Goal: Transaction & Acquisition: Download file/media

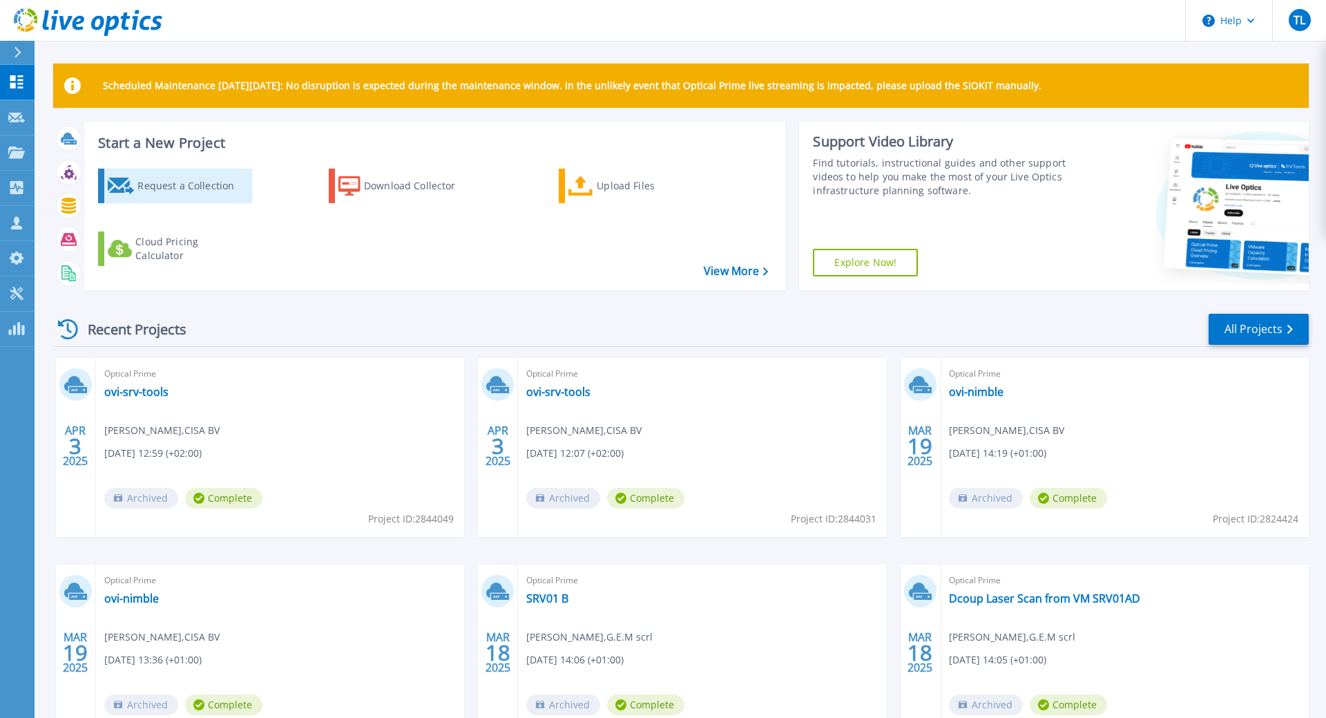
click at [189, 183] on div "Request a Collection" at bounding box center [192, 186] width 111 height 28
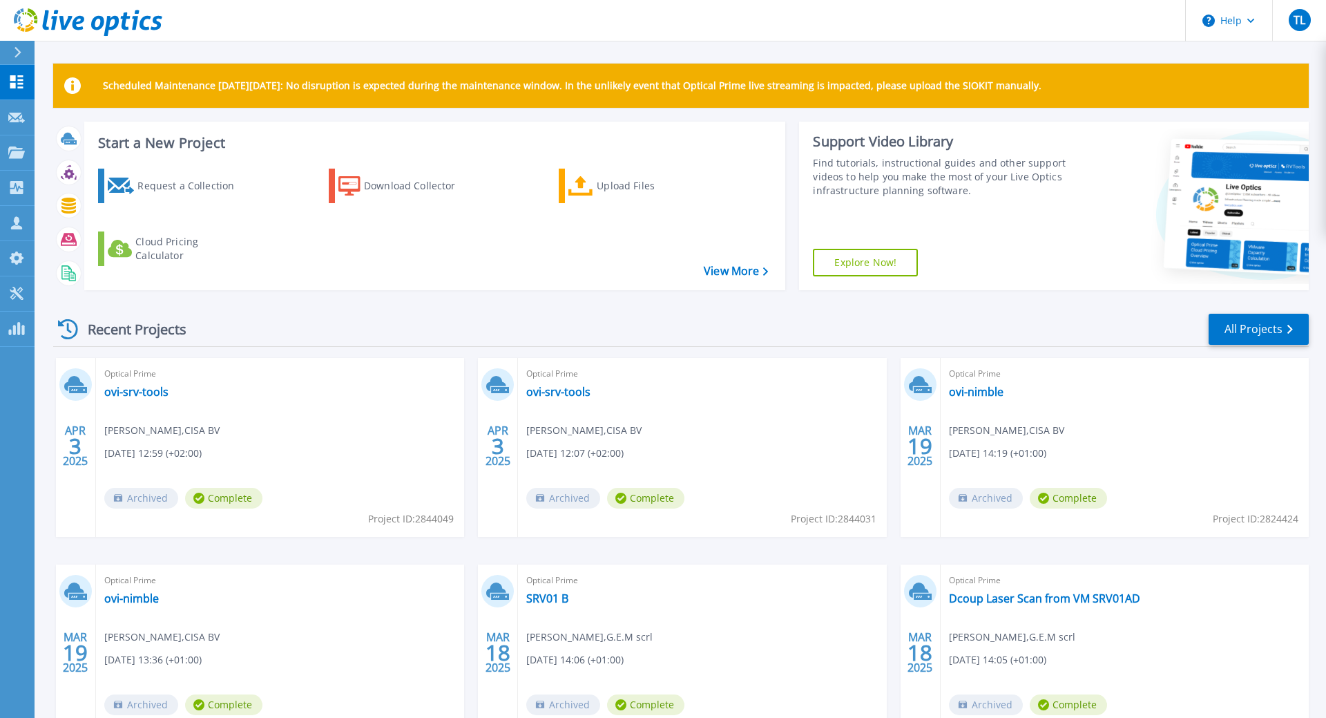
click at [6, 415] on div "Dashboard Dashboard Request Capture Request Capture Projects Projects Search Pr…" at bounding box center [17, 392] width 35 height 654
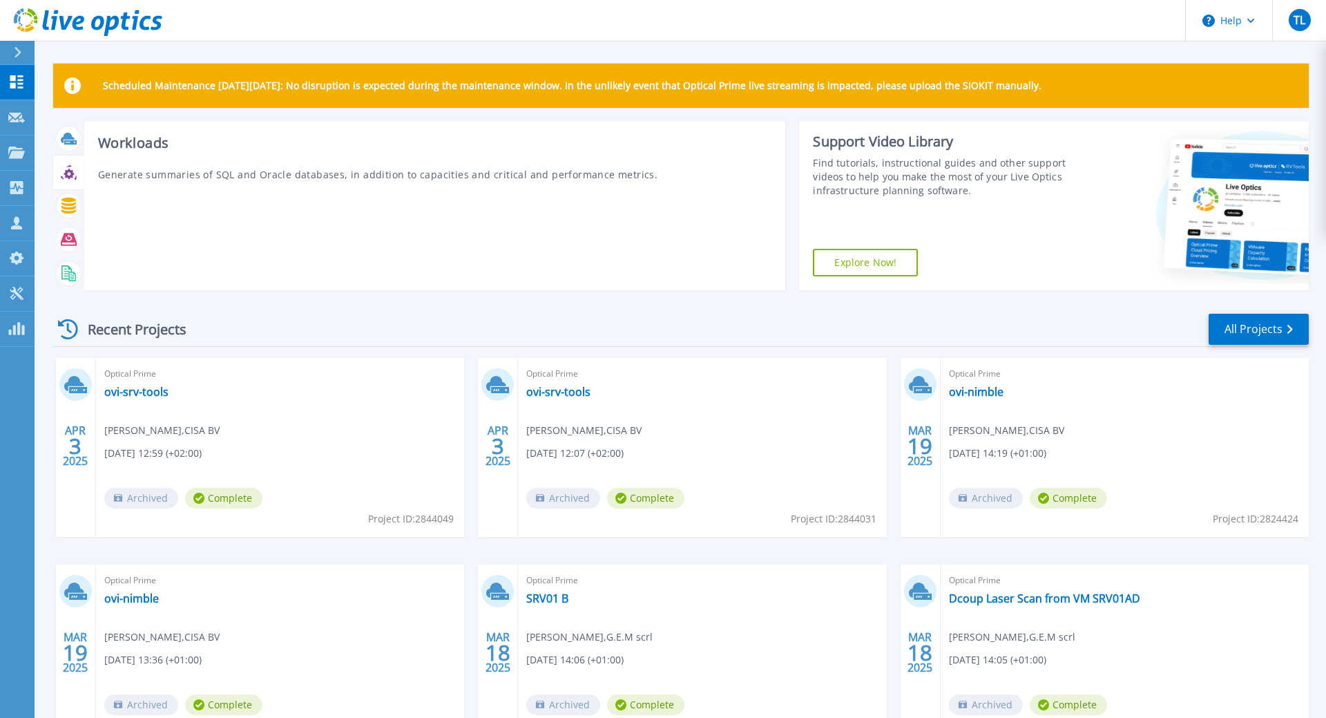
click at [70, 171] on icon at bounding box center [69, 174] width 10 height 10
click at [68, 209] on icon at bounding box center [68, 206] width 15 height 16
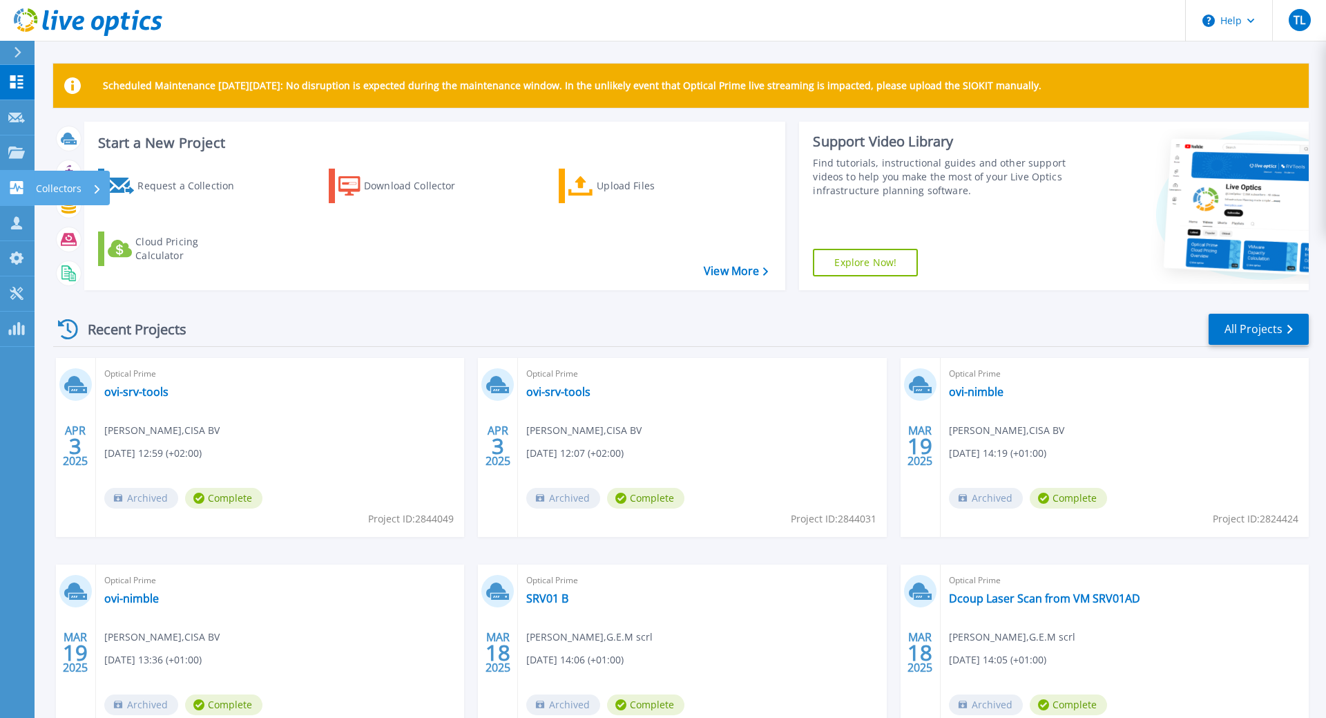
click at [19, 189] on icon at bounding box center [16, 187] width 13 height 13
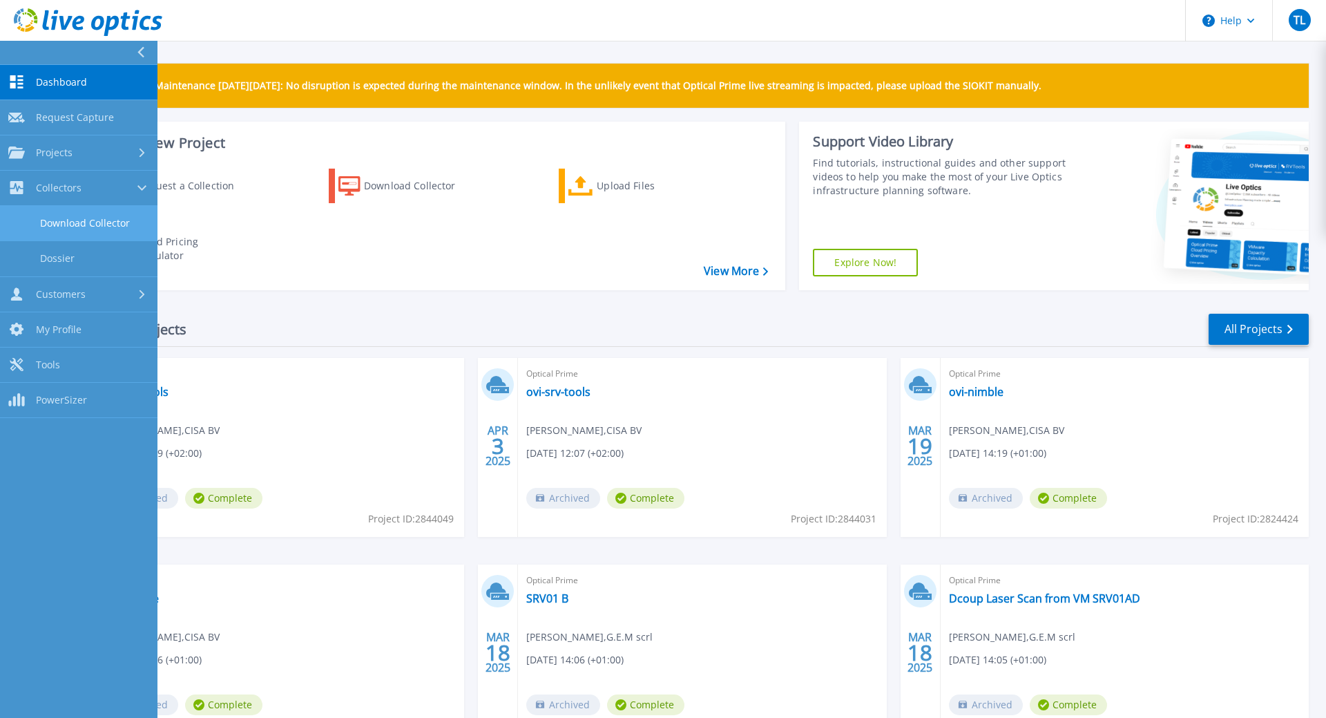
click at [75, 216] on link "Download Collector" at bounding box center [78, 223] width 157 height 35
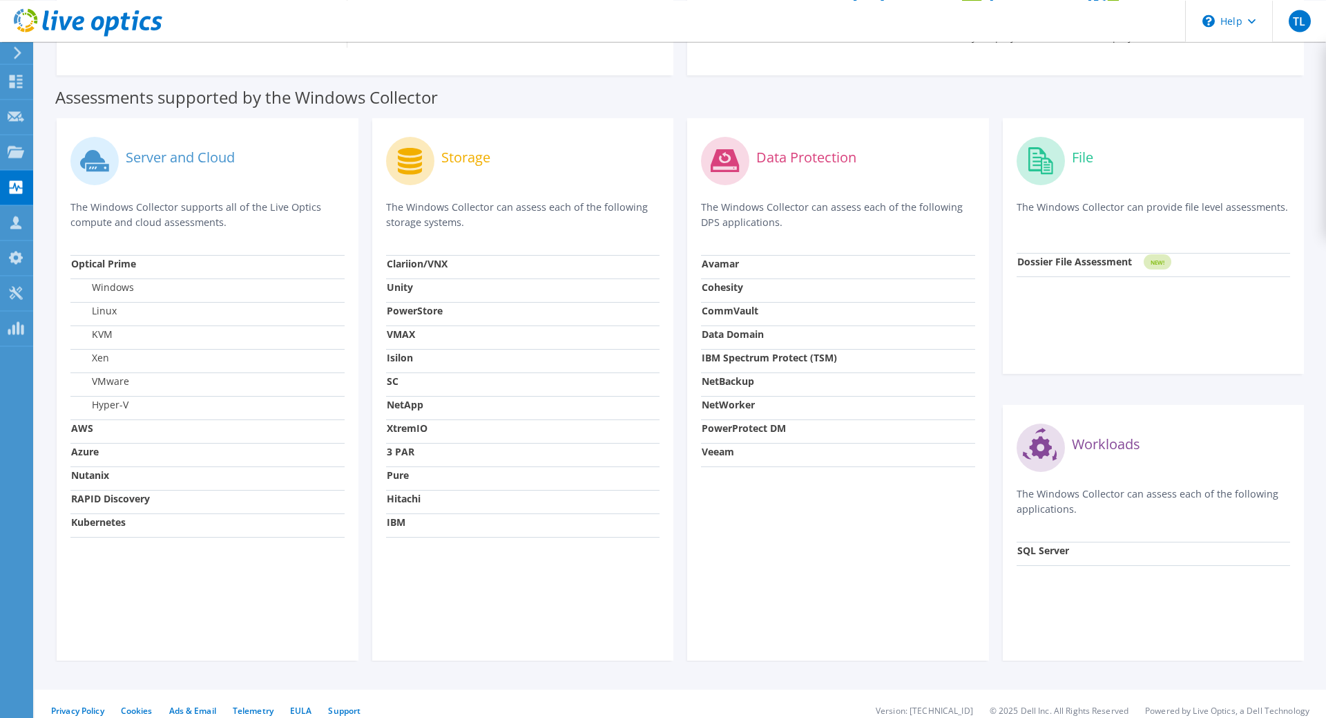
scroll to position [352, 0]
